Goal: Transaction & Acquisition: Purchase product/service

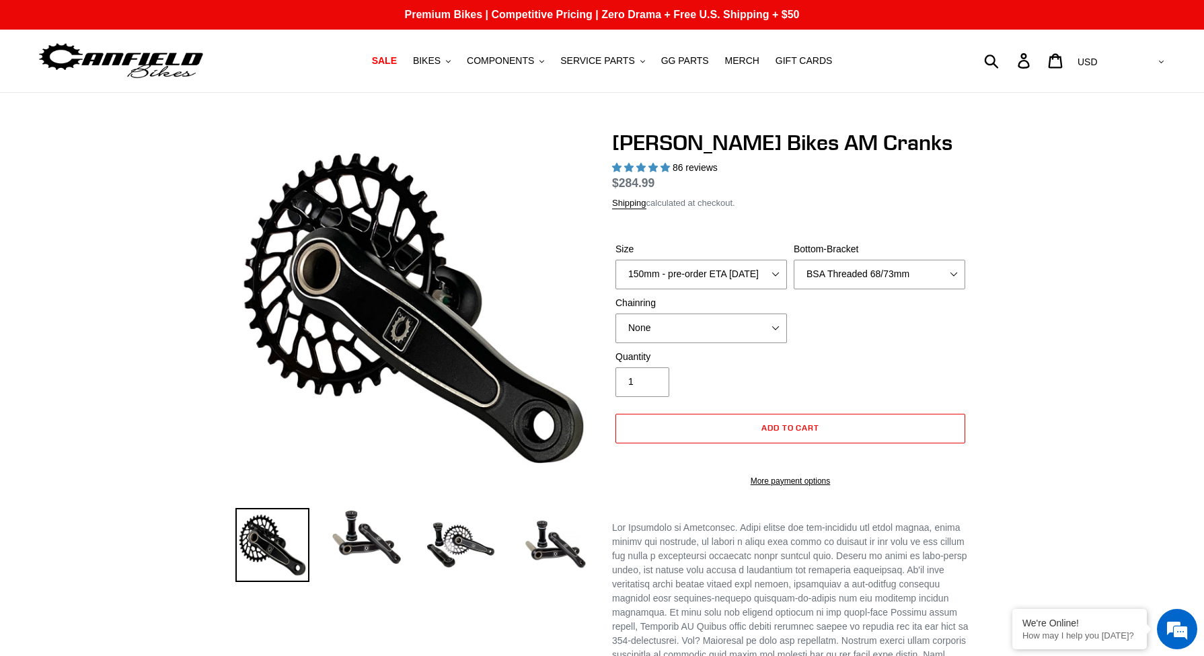
select select "BSA Threaded 68/73mm"
select select "highest-rating"
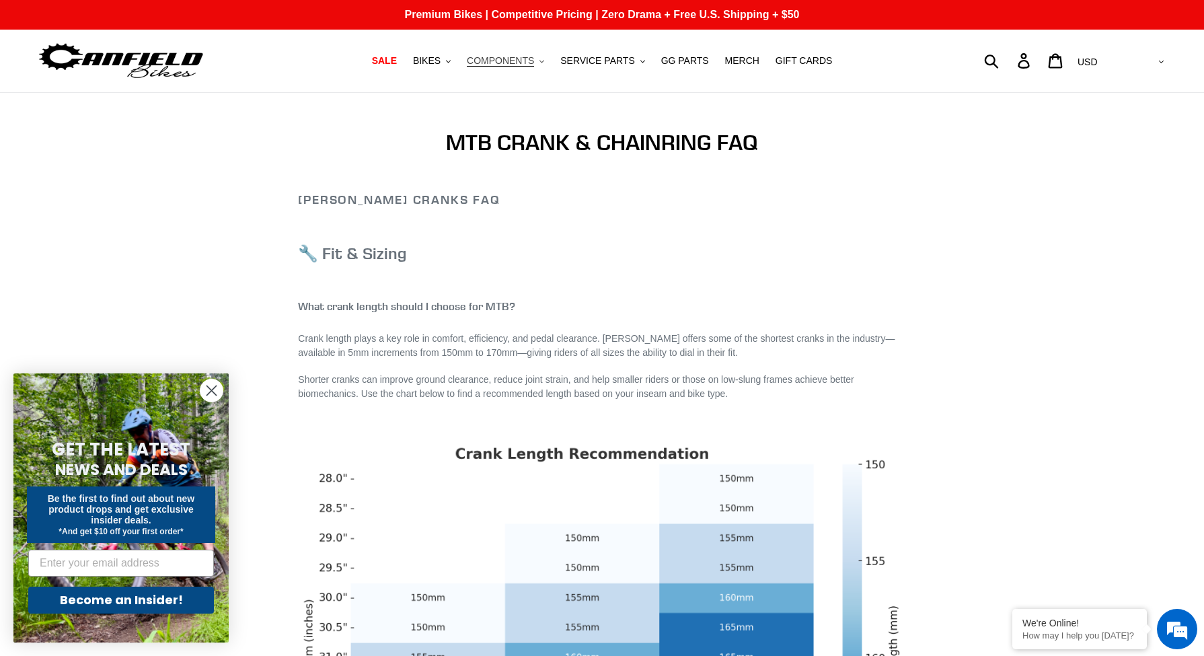
click at [539, 65] on button "COMPONENTS .cls-1{fill:#231f20}" at bounding box center [505, 61] width 91 height 18
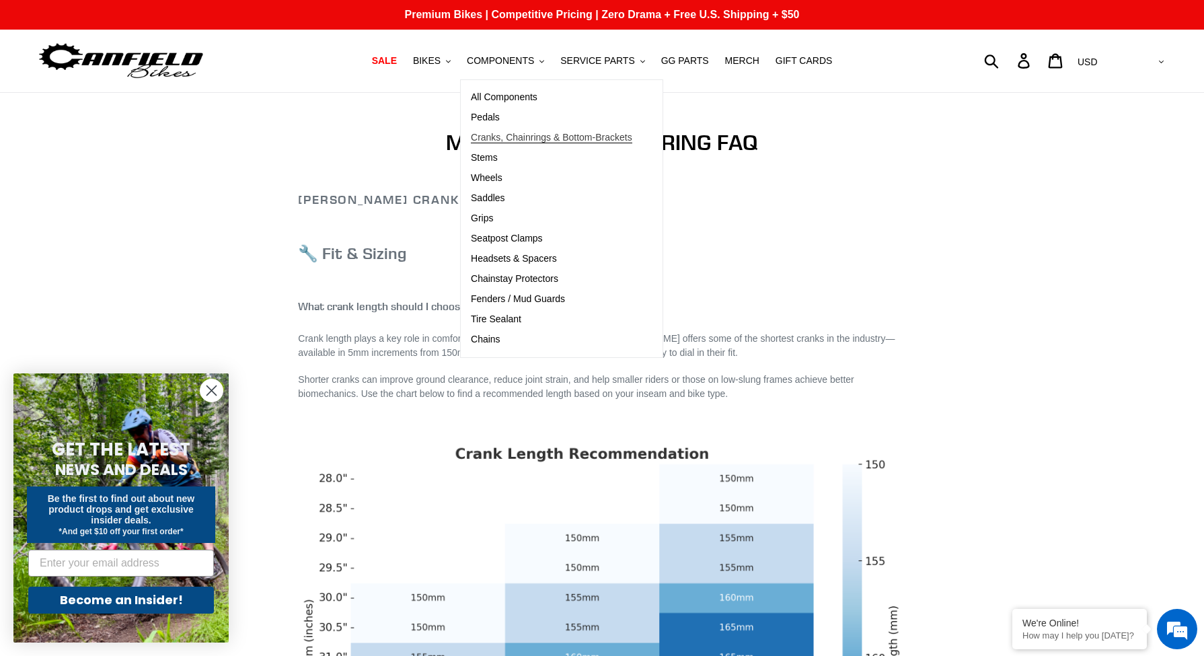
click at [501, 135] on span "Cranks, Chainrings & Bottom-Brackets" at bounding box center [551, 137] width 161 height 11
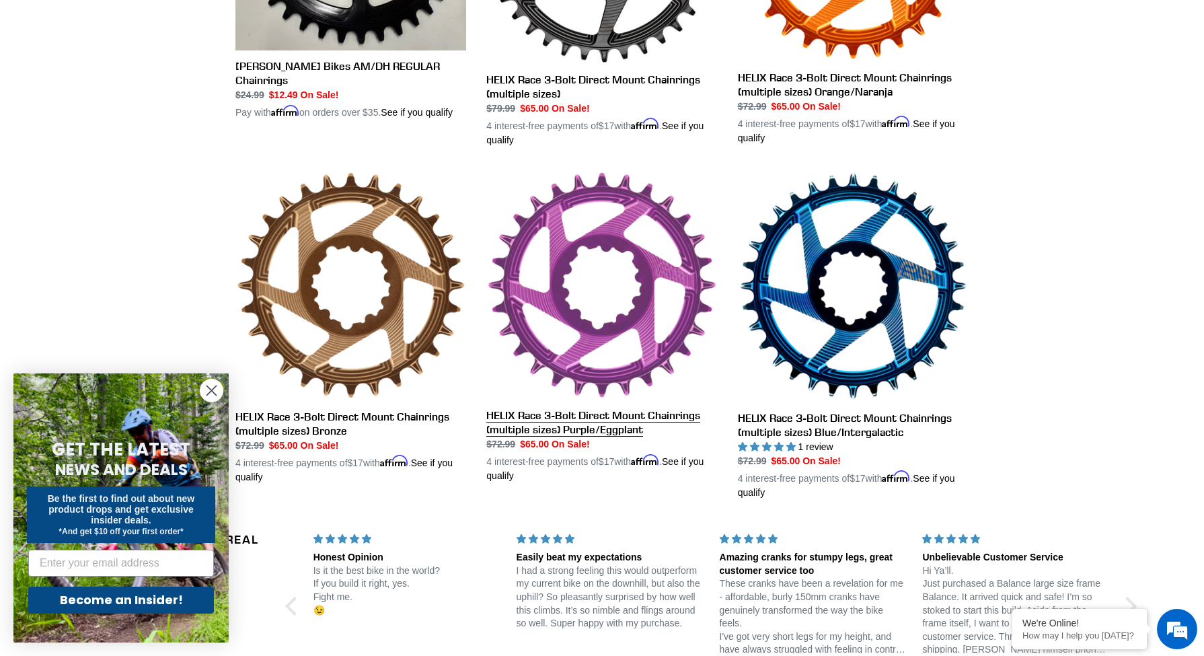
scroll to position [865, 0]
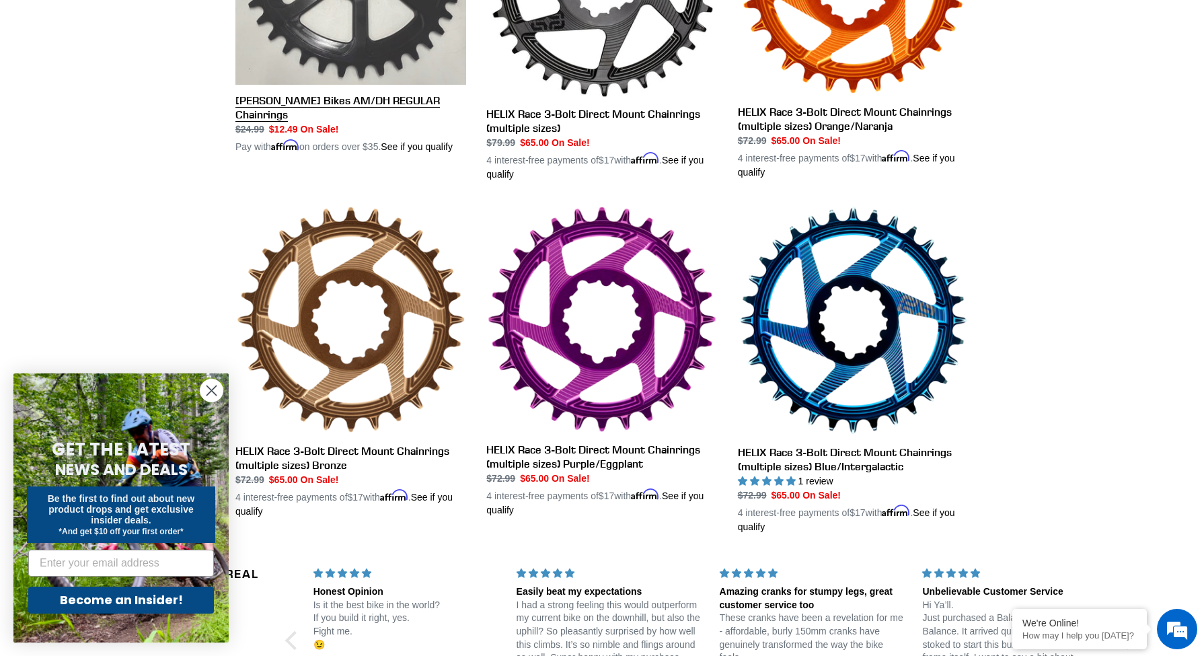
click at [342, 118] on link "[PERSON_NAME] Bikes AM/DH REGULAR Chainrings" at bounding box center [350, 10] width 231 height 288
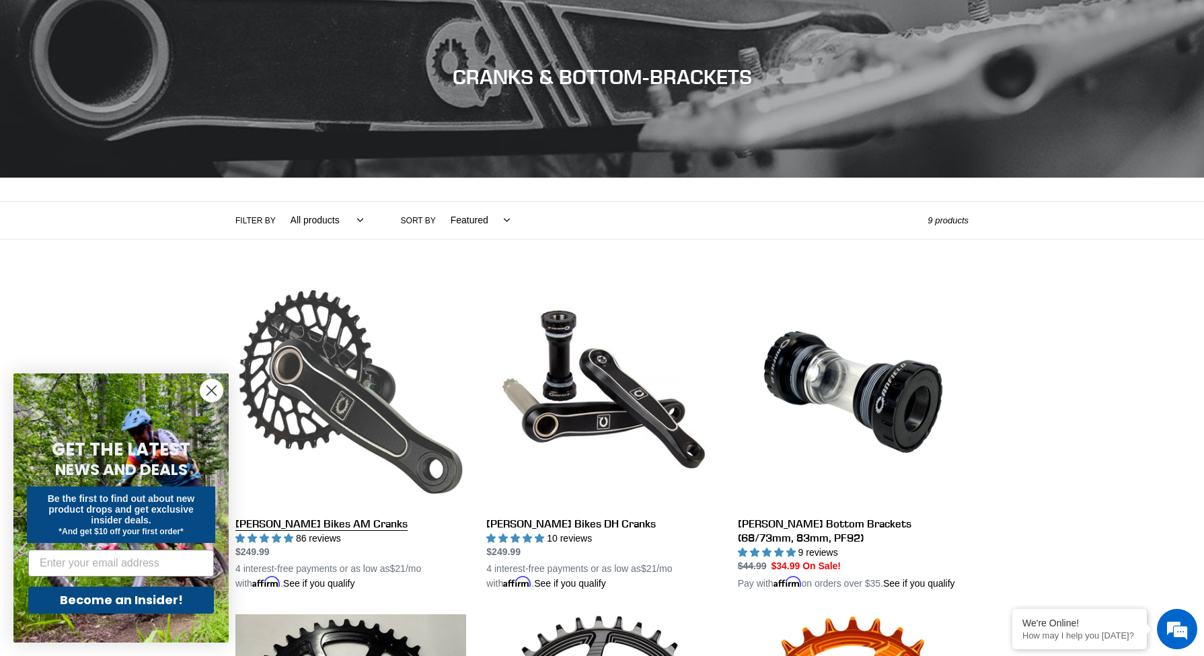
scroll to position [227, 0]
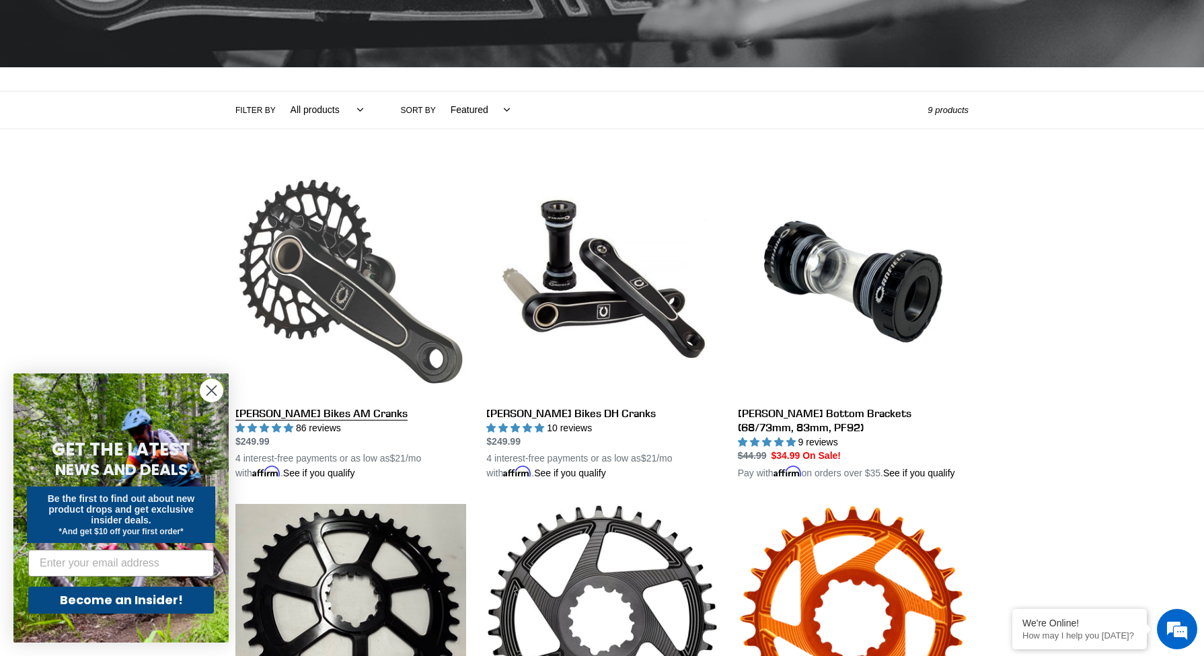
click at [306, 412] on link "[PERSON_NAME] Bikes AM Cranks" at bounding box center [350, 323] width 231 height 315
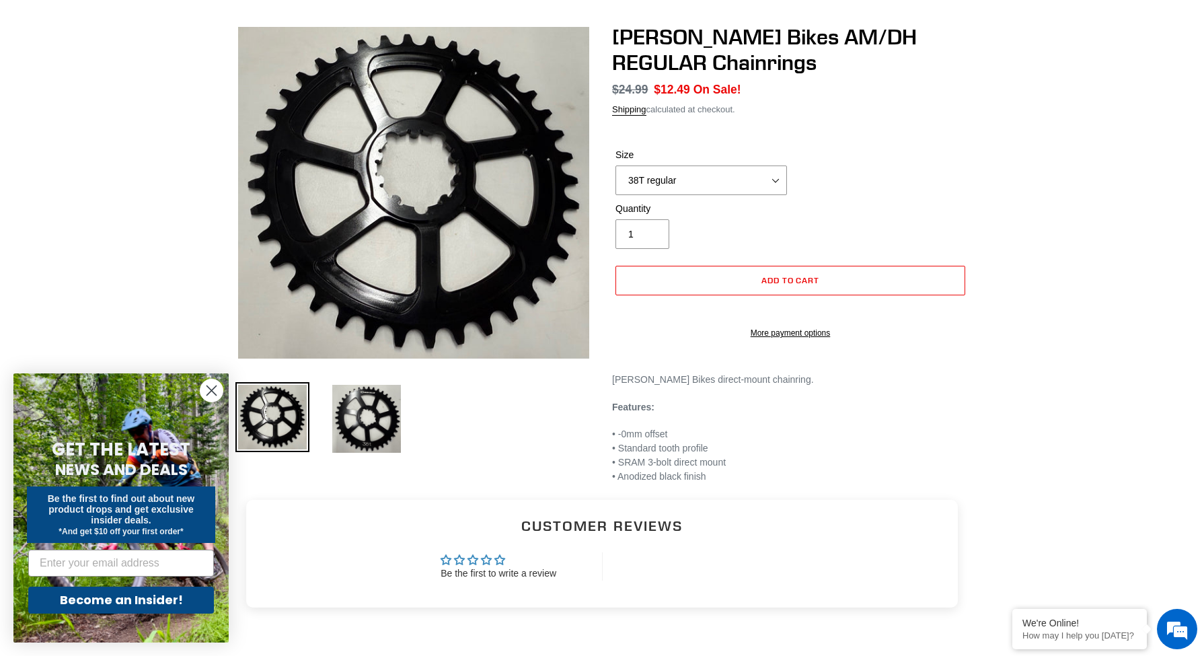
scroll to position [307, 0]
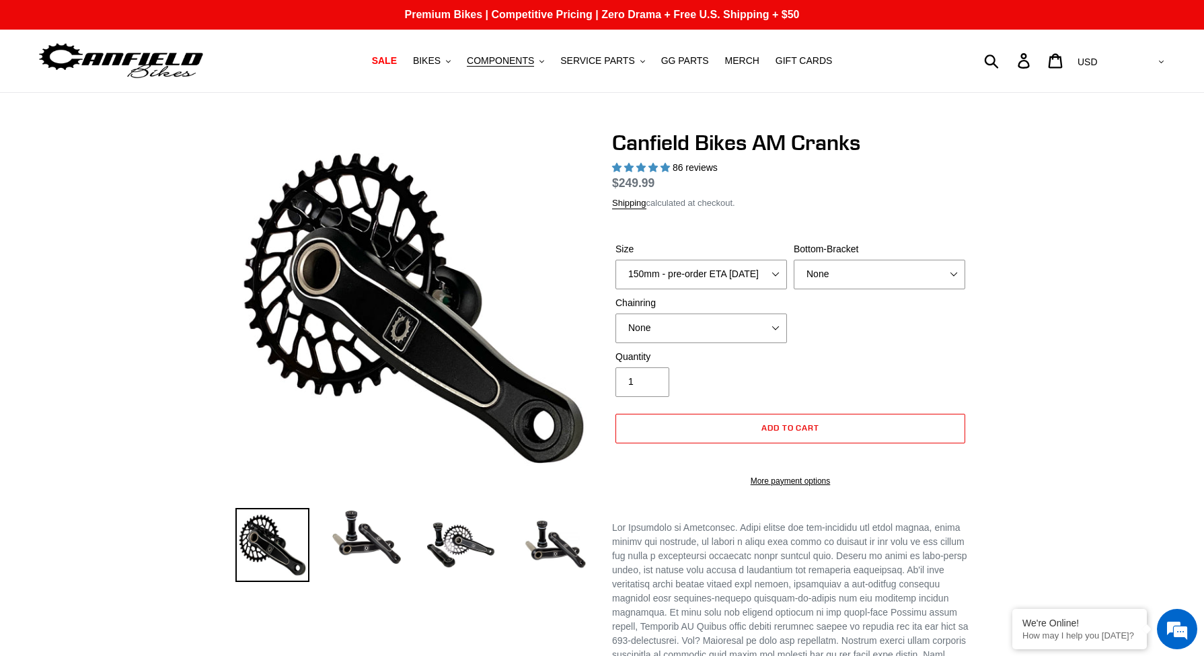
select select "highest-rating"
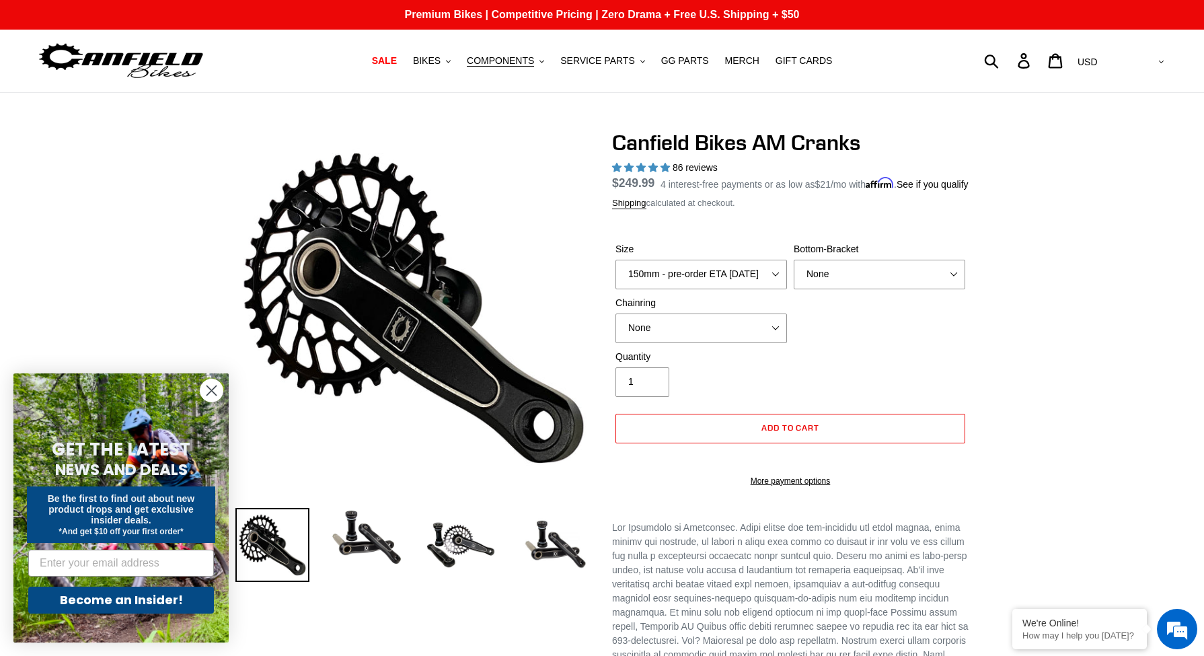
scroll to position [3, 0]
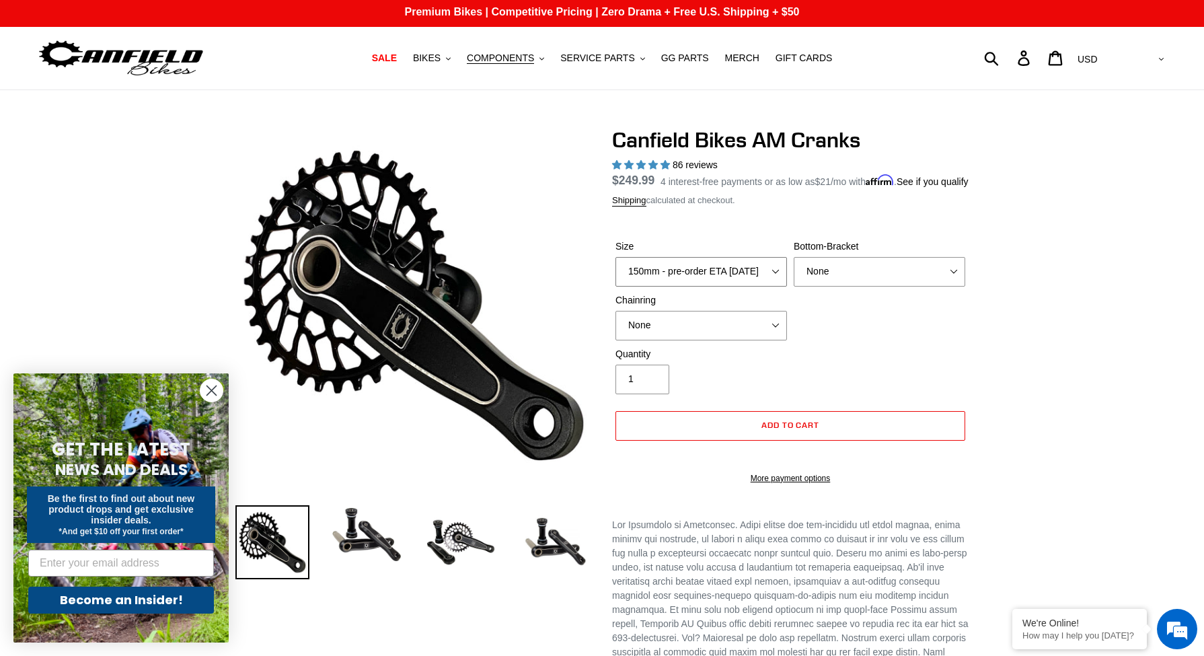
select select "155mm - pre-order ETA 9/30/25"
select select "BSA Threaded 68/73mm"
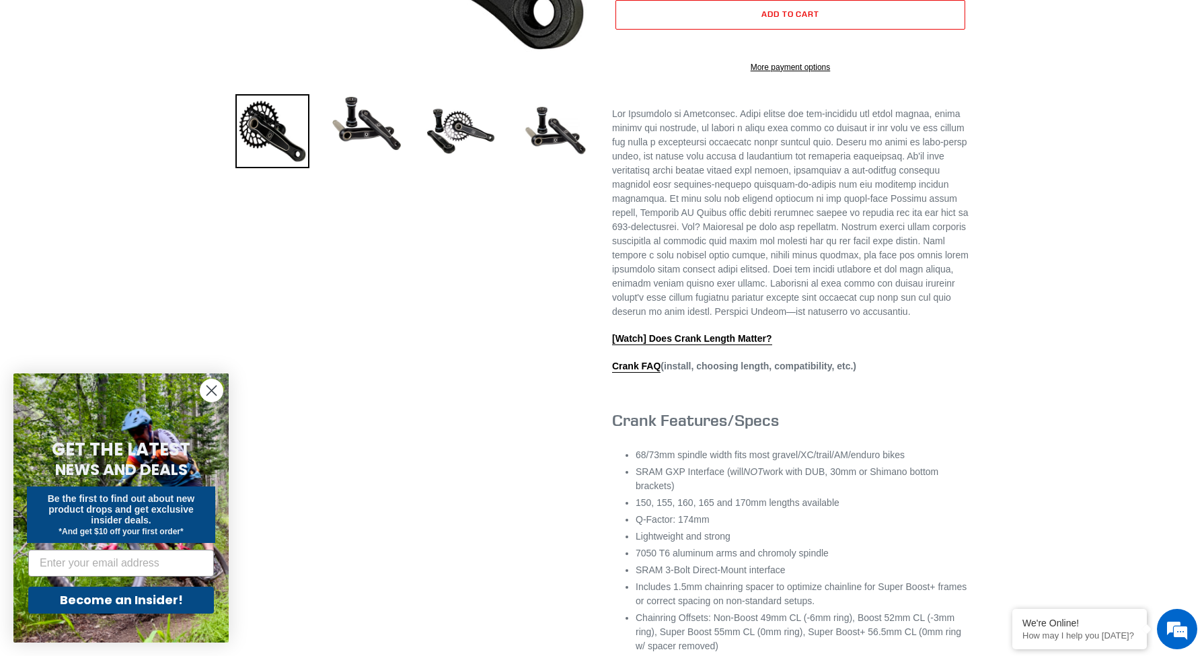
scroll to position [505, 0]
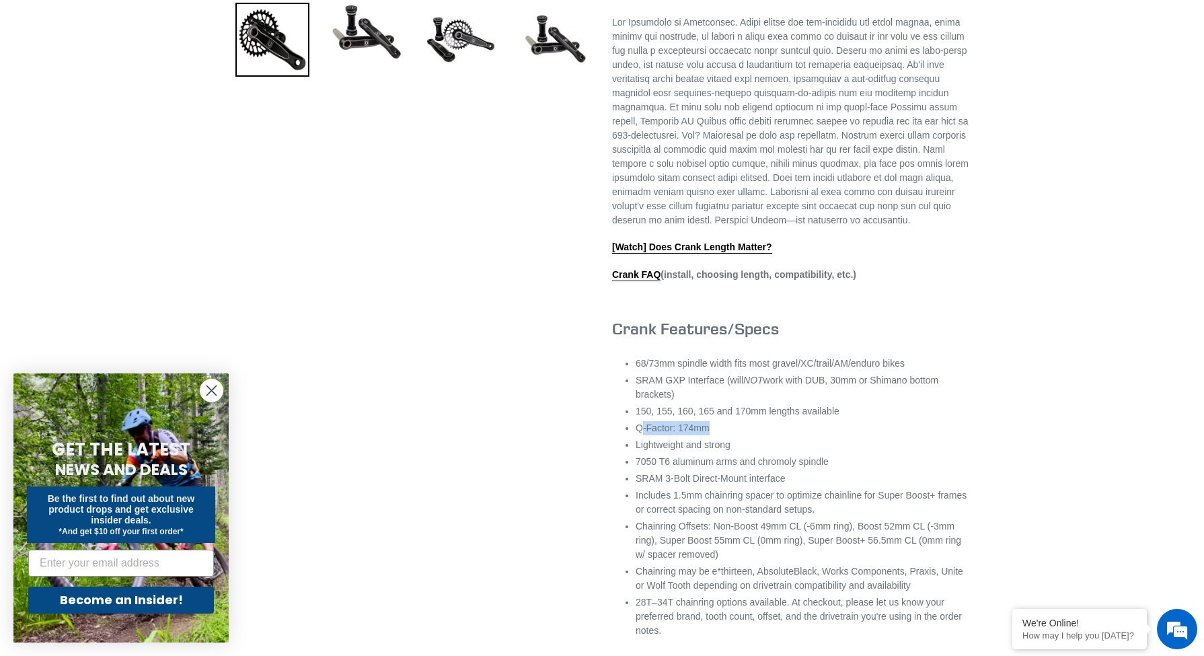
drag, startPoint x: 640, startPoint y: 470, endPoint x: 723, endPoint y: 470, distance: 83.4
click at [723, 435] on li "Q-Factor: 174mm" at bounding box center [802, 428] width 333 height 14
click at [719, 435] on li "Q-Factor: 174mm" at bounding box center [802, 428] width 333 height 14
click at [718, 435] on li "Q-Factor: 174mm" at bounding box center [802, 428] width 333 height 14
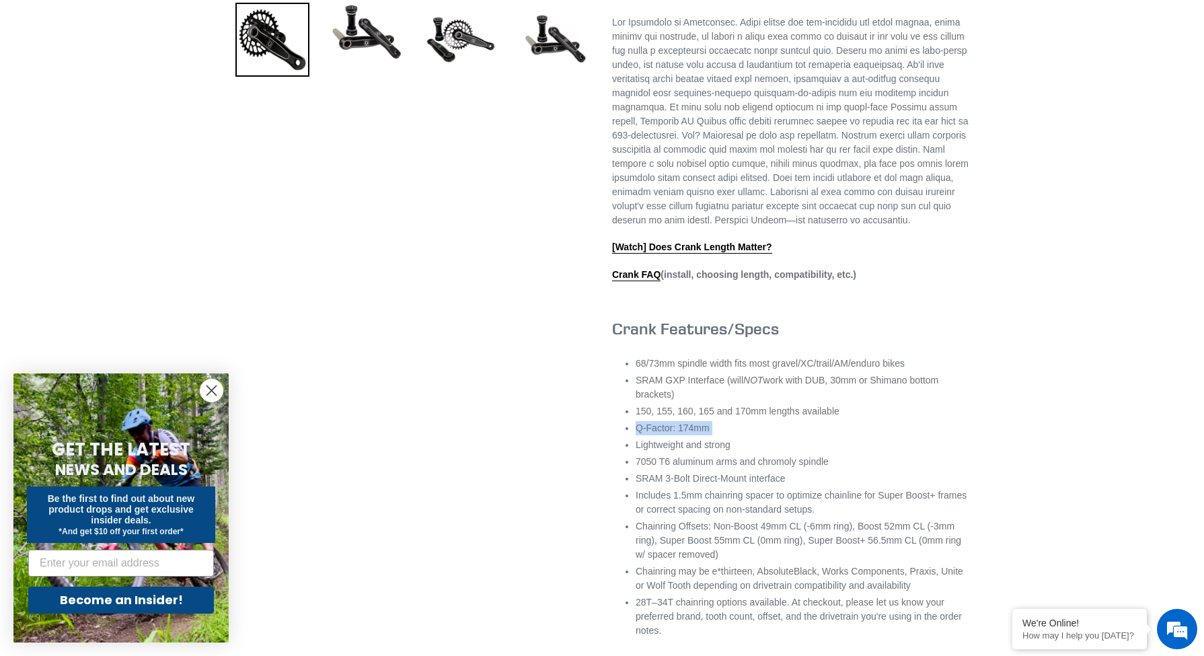
click at [718, 435] on li "Q-Factor: 174mm" at bounding box center [802, 428] width 333 height 14
click at [707, 435] on li "Q-Factor: 174mm" at bounding box center [802, 428] width 333 height 14
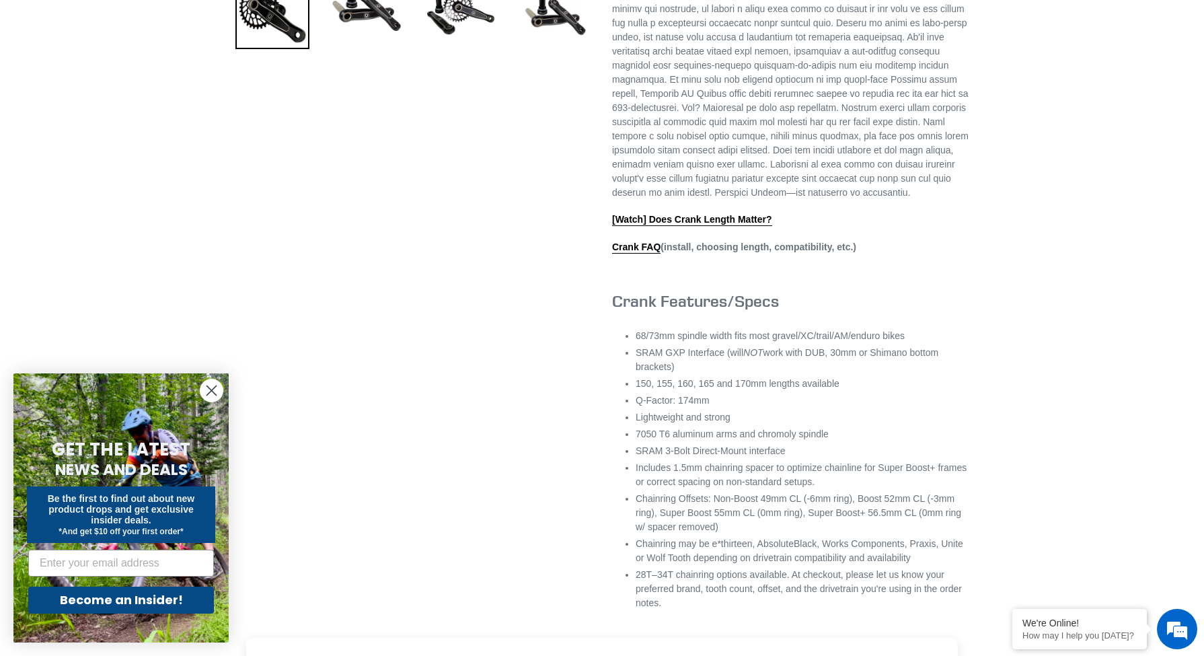
scroll to position [536, 0]
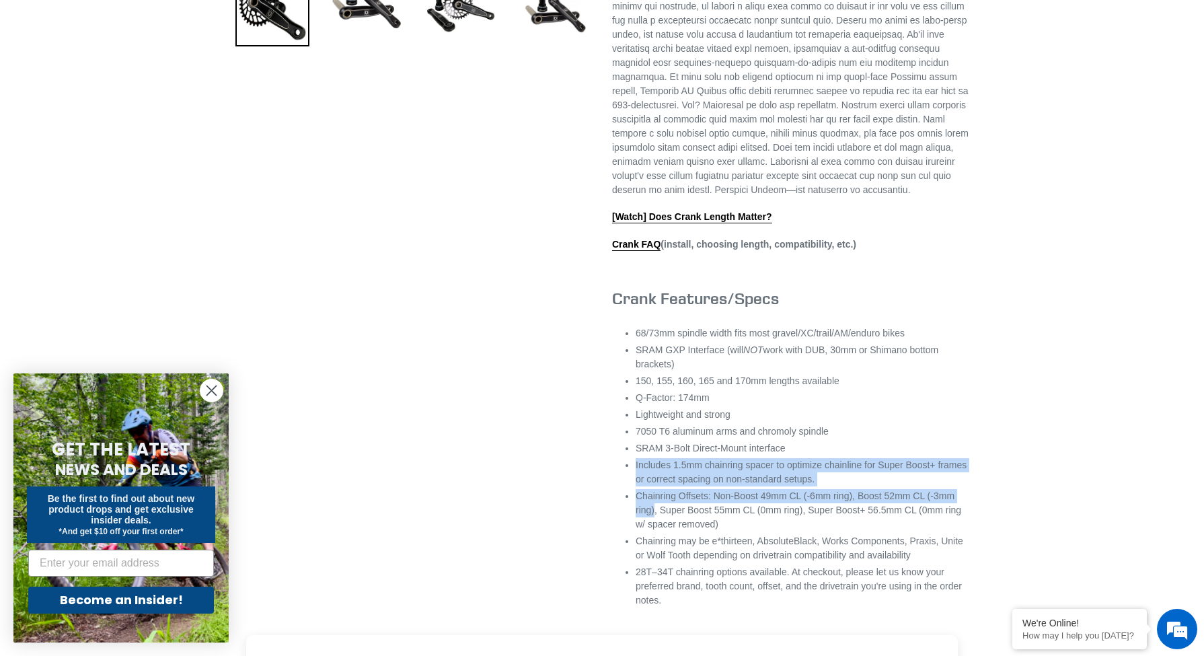
drag, startPoint x: 632, startPoint y: 506, endPoint x: 689, endPoint y: 553, distance: 74.1
click at [689, 553] on div "[Watch] Does Crank Length Matter? Crank FAQ (install, choosing length, compatib…" at bounding box center [790, 296] width 357 height 622
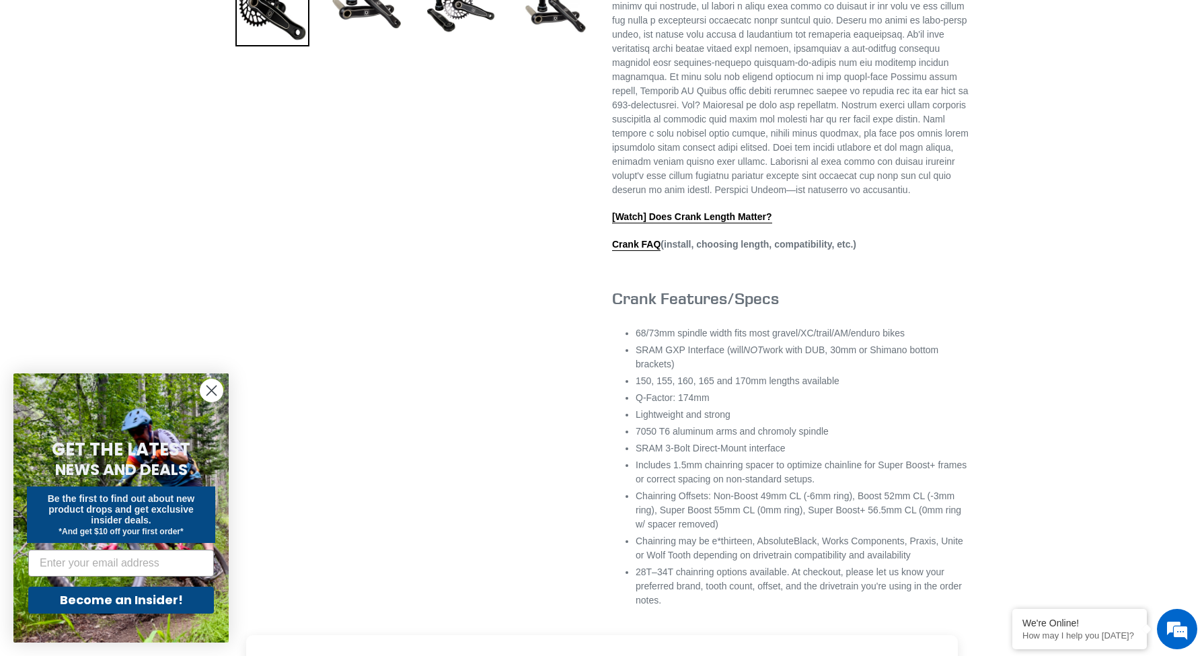
click at [689, 532] on li "Chainring Offsets: Non-Boost 49mm CL (-6mm ring), Boost 52mm CL (-3mm ring), Su…" at bounding box center [802, 510] width 333 height 42
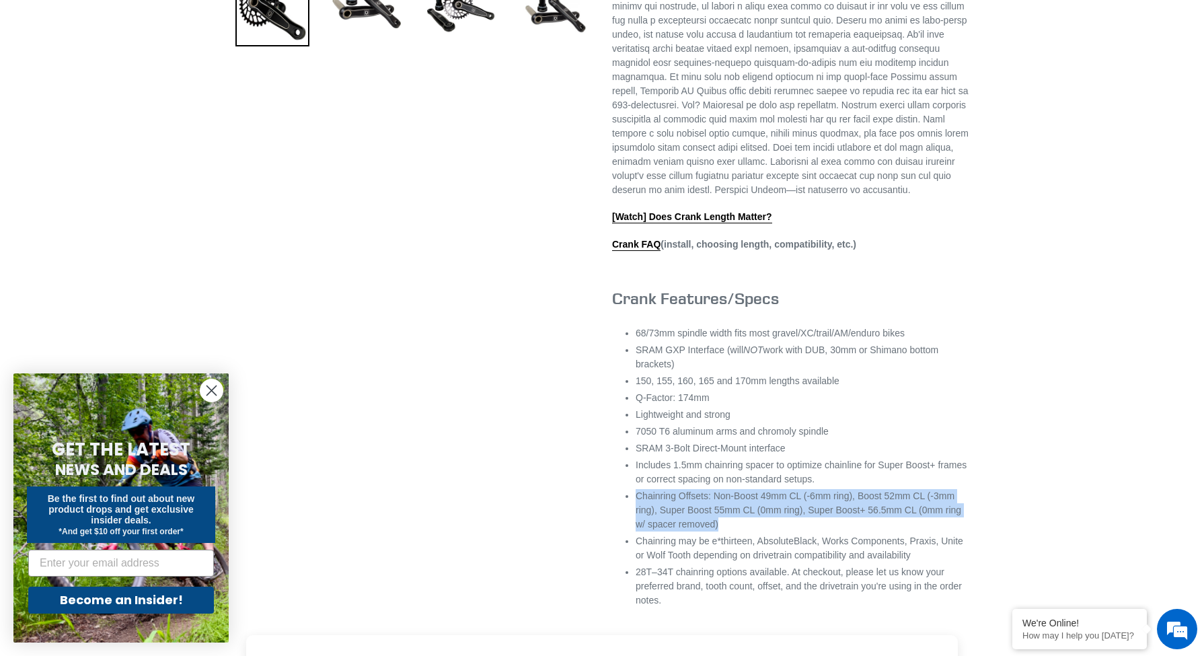
drag, startPoint x: 638, startPoint y: 539, endPoint x: 805, endPoint y: 568, distance: 168.7
click at [805, 532] on li "Chainring Offsets: Non-Boost 49mm CL (-6mm ring), Boost 52mm CL (-3mm ring), Su…" at bounding box center [802, 510] width 333 height 42
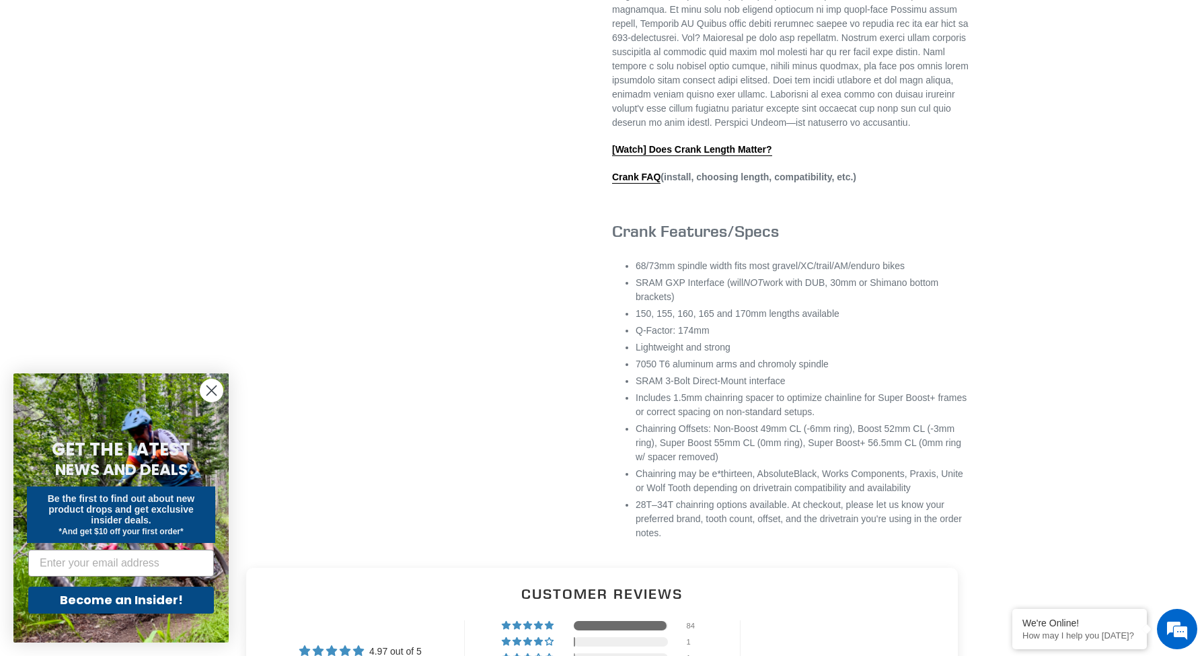
scroll to position [606, 0]
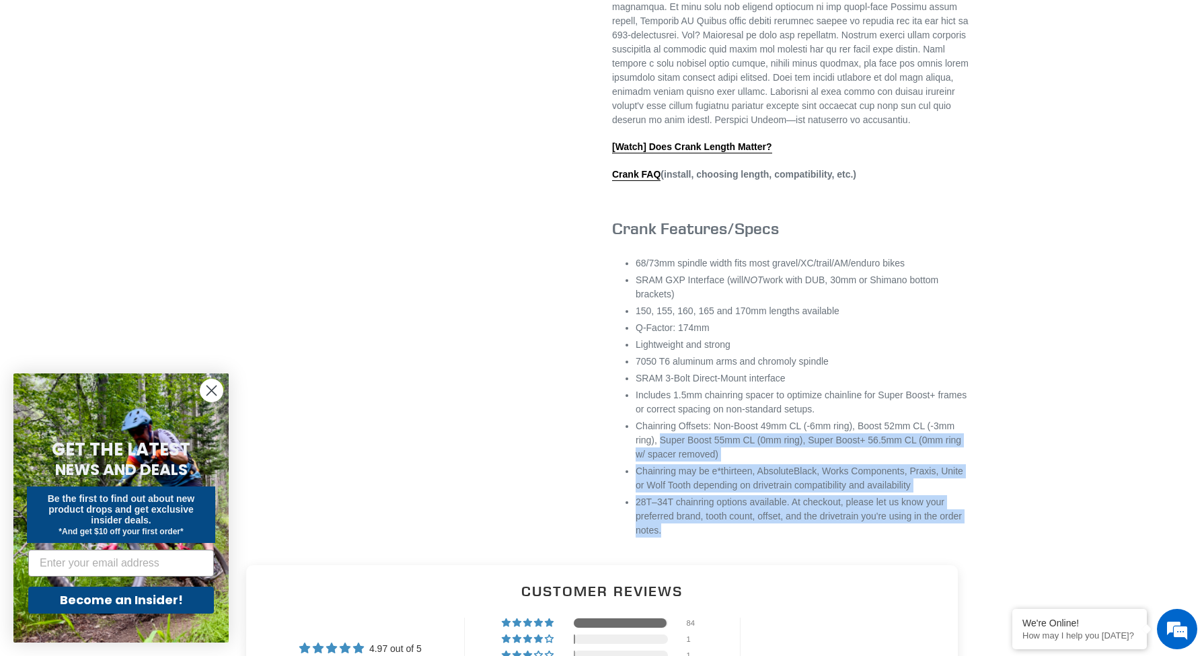
drag, startPoint x: 696, startPoint y: 485, endPoint x: 784, endPoint y: 572, distance: 123.7
click at [784, 538] on ul "68/73mm spindle width fits most gravel/XC/trail/AM/enduro bikes SRAM GXP Interf…" at bounding box center [802, 396] width 333 height 281
click at [784, 538] on li "28T–34T chainring options available. At checkout, please let us know your prefe…" at bounding box center [802, 516] width 333 height 42
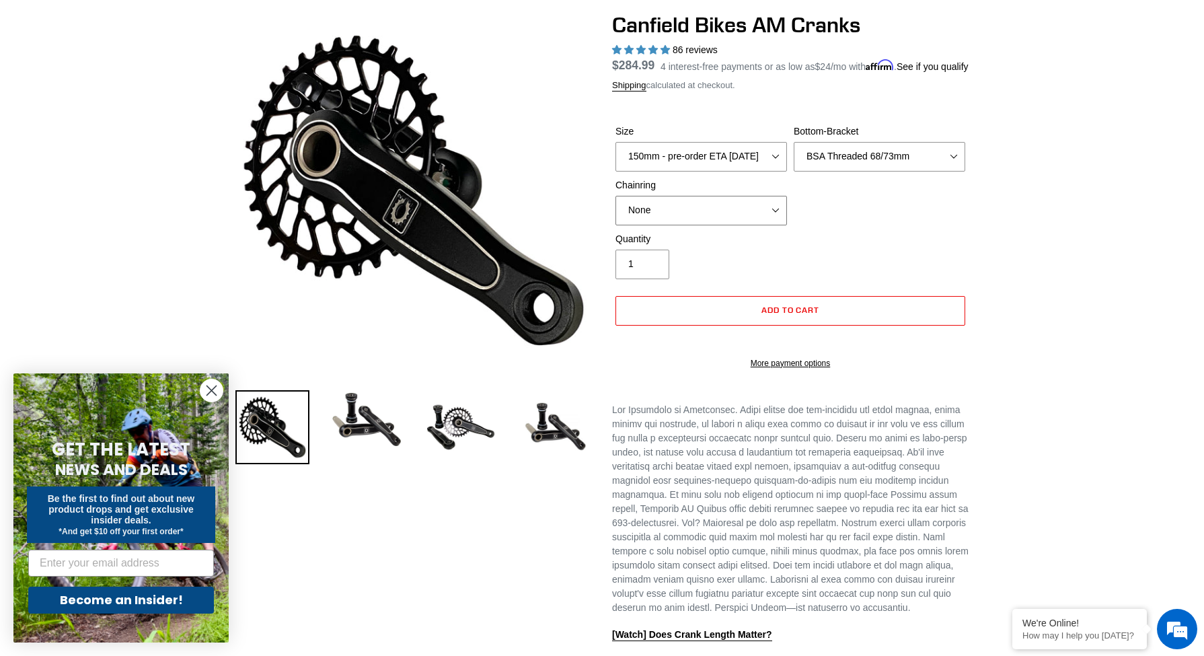
scroll to position [120, 0]
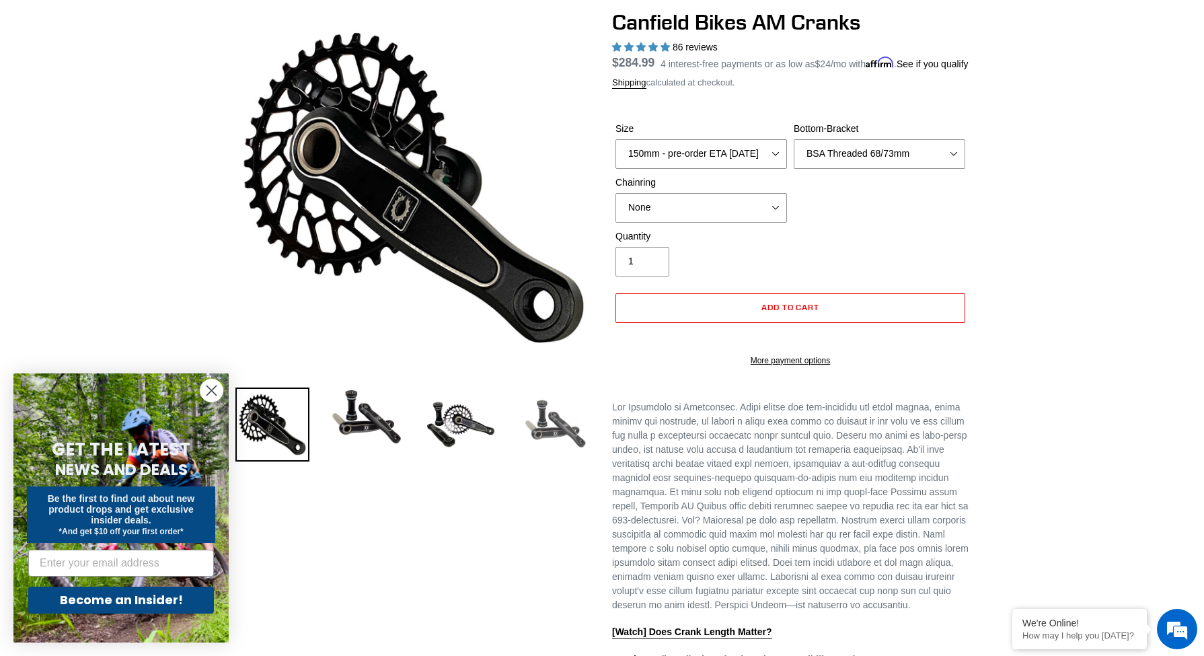
click at [564, 441] on img at bounding box center [555, 425] width 74 height 74
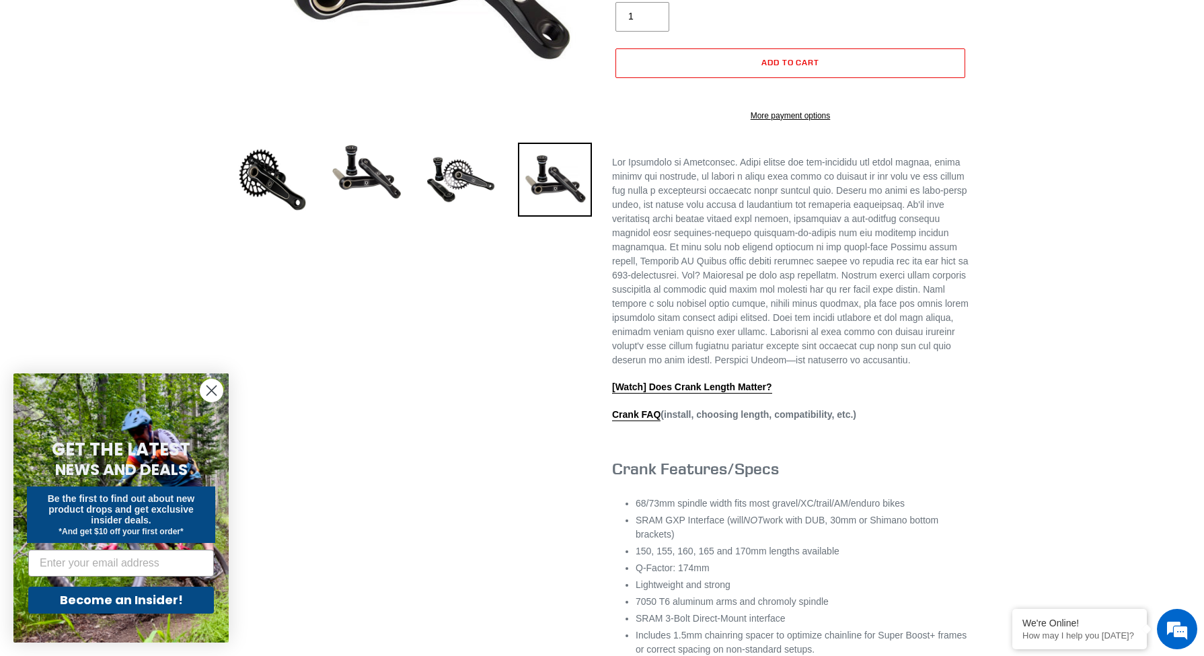
scroll to position [455, 0]
